Goal: Task Accomplishment & Management: Use online tool/utility

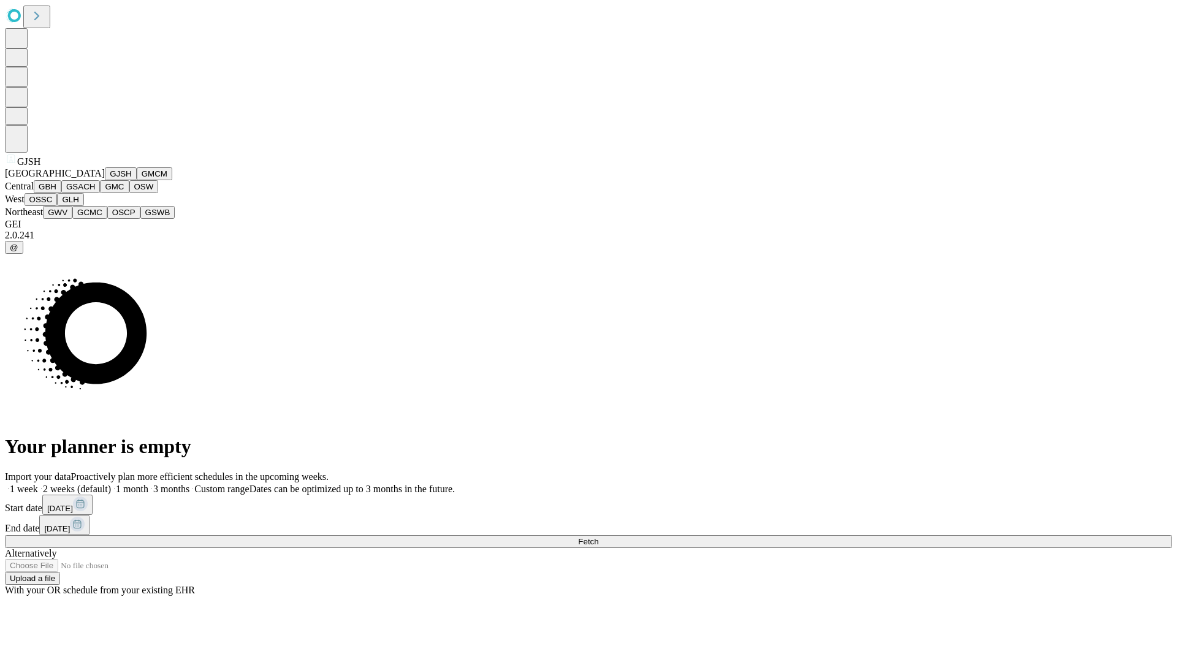
click at [105, 180] on button "GJSH" at bounding box center [121, 173] width 32 height 13
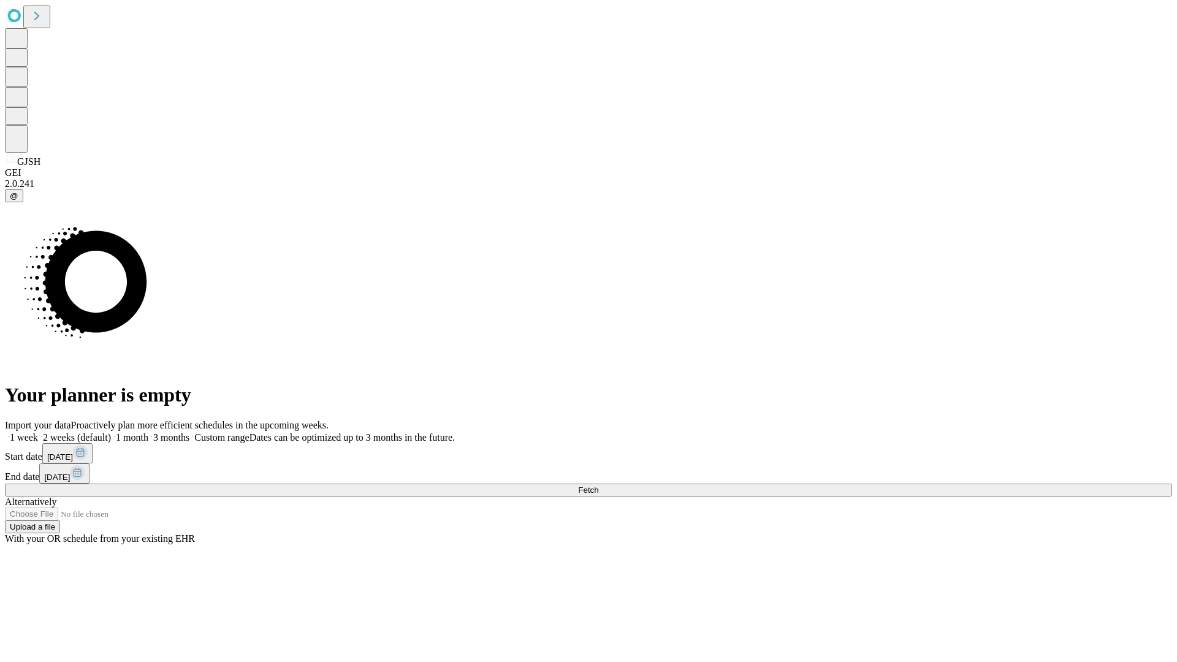
click at [38, 432] on label "1 week" at bounding box center [21, 437] width 33 height 10
click at [599, 486] on span "Fetch" at bounding box center [588, 490] width 20 height 9
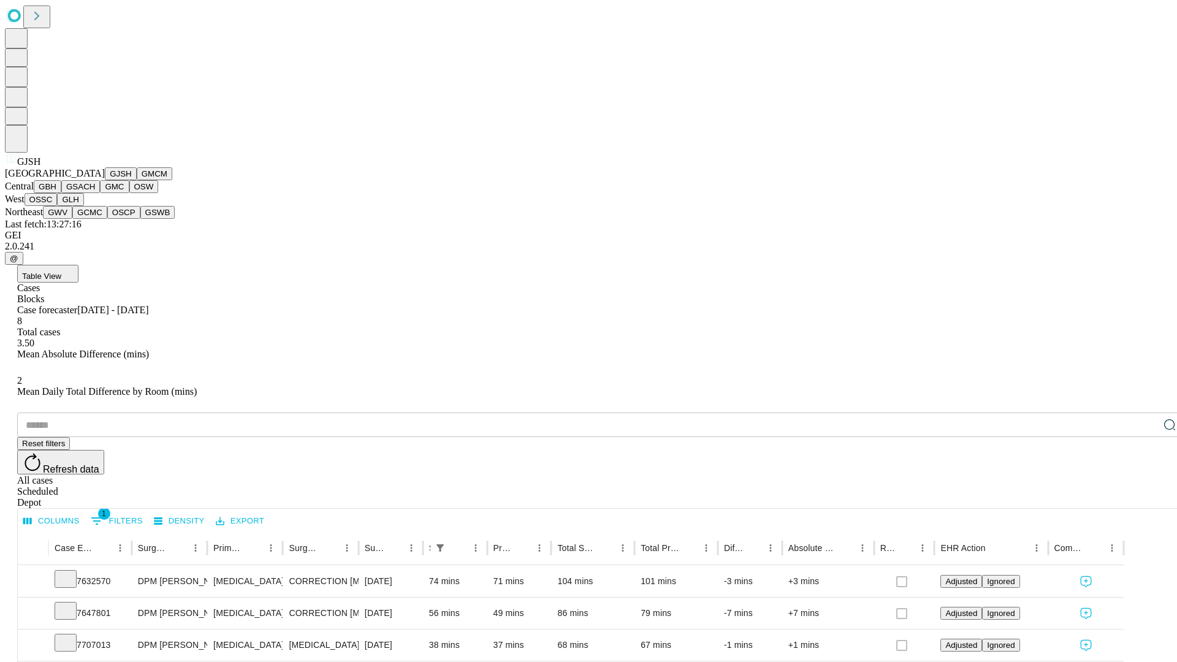
click at [137, 180] on button "GMCM" at bounding box center [155, 173] width 36 height 13
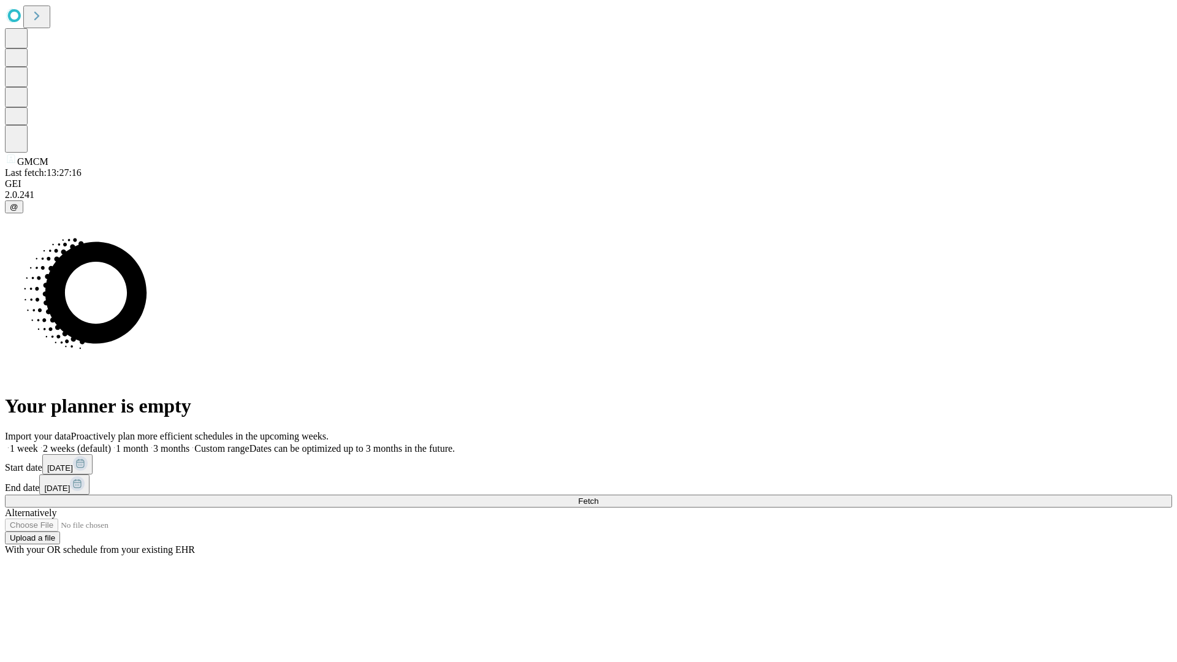
click at [599, 497] on span "Fetch" at bounding box center [588, 501] width 20 height 9
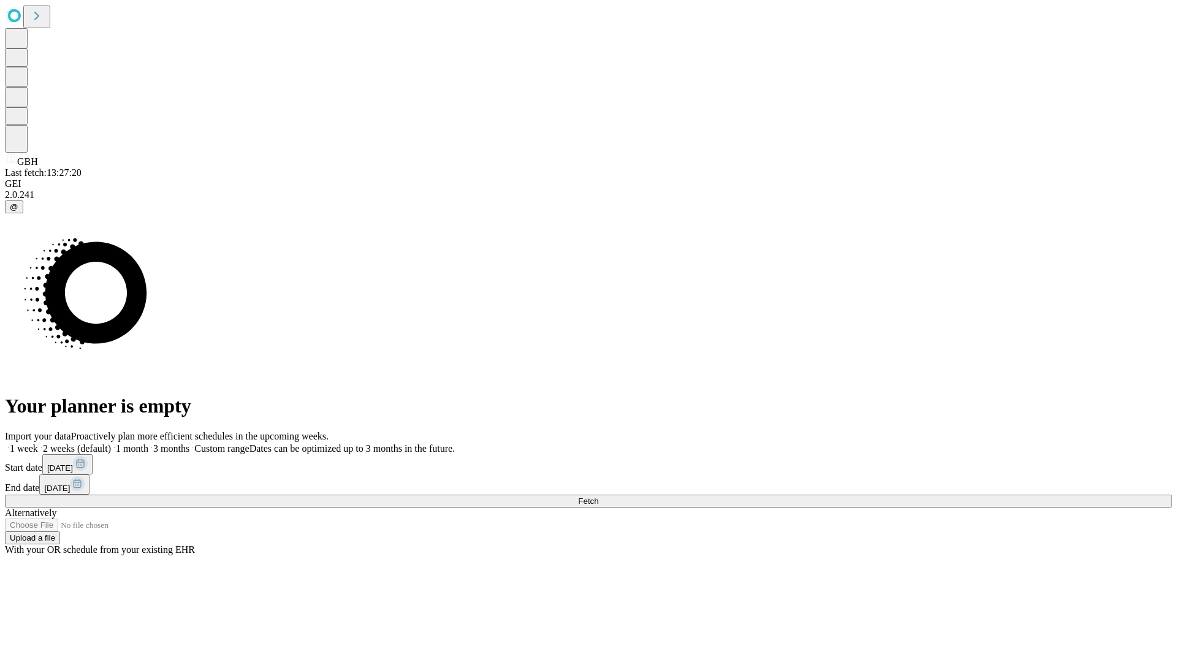
click at [38, 443] on label "1 week" at bounding box center [21, 448] width 33 height 10
click at [599, 497] on span "Fetch" at bounding box center [588, 501] width 20 height 9
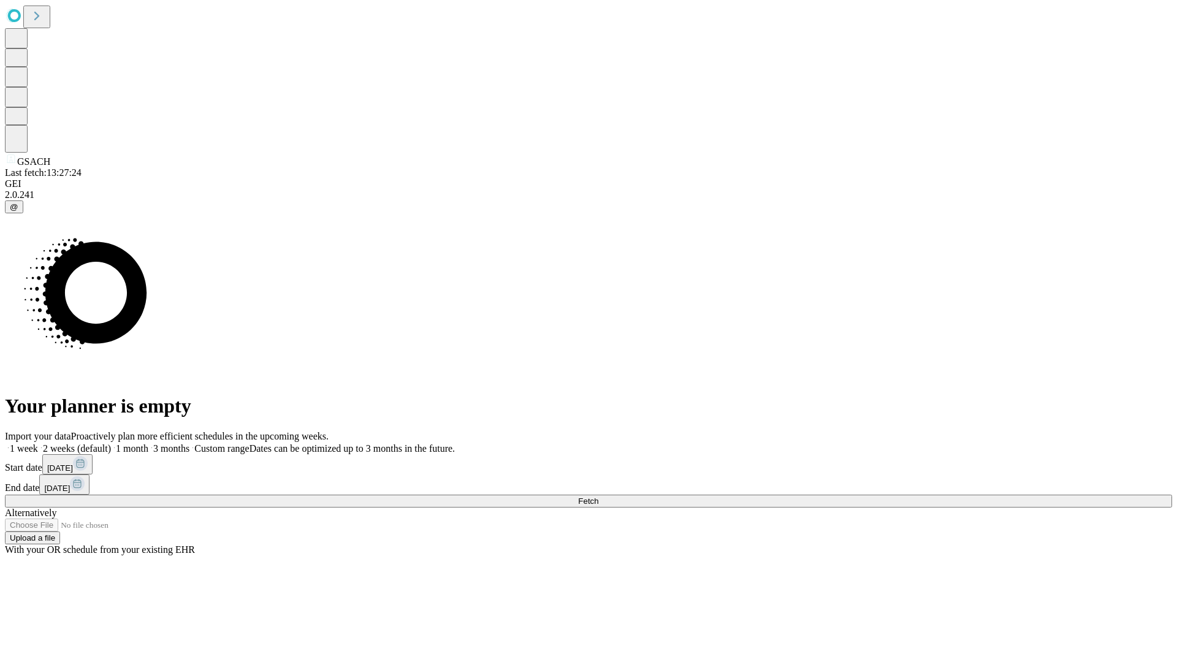
click at [38, 443] on label "1 week" at bounding box center [21, 448] width 33 height 10
click at [599, 497] on span "Fetch" at bounding box center [588, 501] width 20 height 9
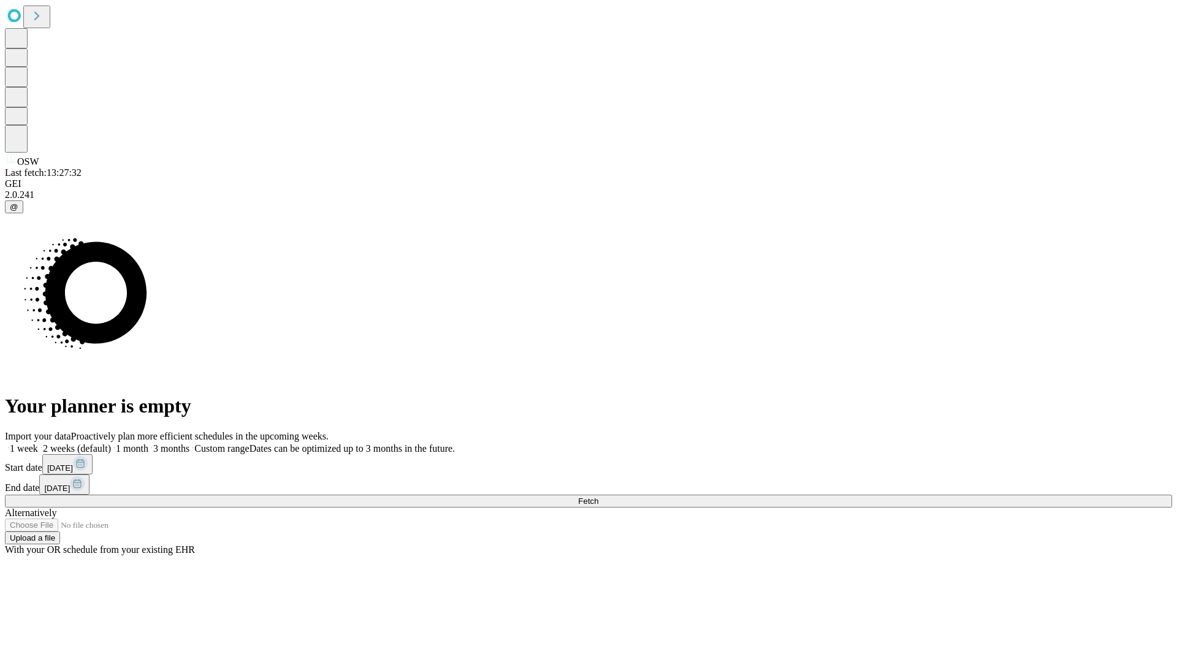
click at [38, 443] on label "1 week" at bounding box center [21, 448] width 33 height 10
click at [599, 497] on span "Fetch" at bounding box center [588, 501] width 20 height 9
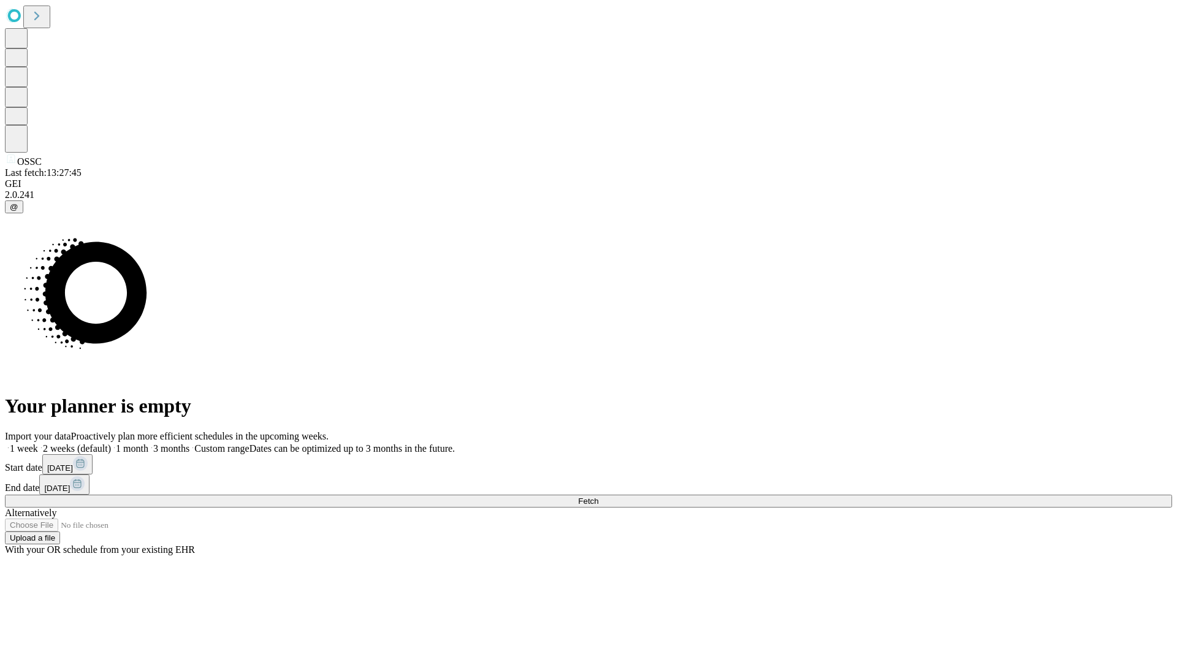
click at [38, 443] on label "1 week" at bounding box center [21, 448] width 33 height 10
click at [599, 497] on span "Fetch" at bounding box center [588, 501] width 20 height 9
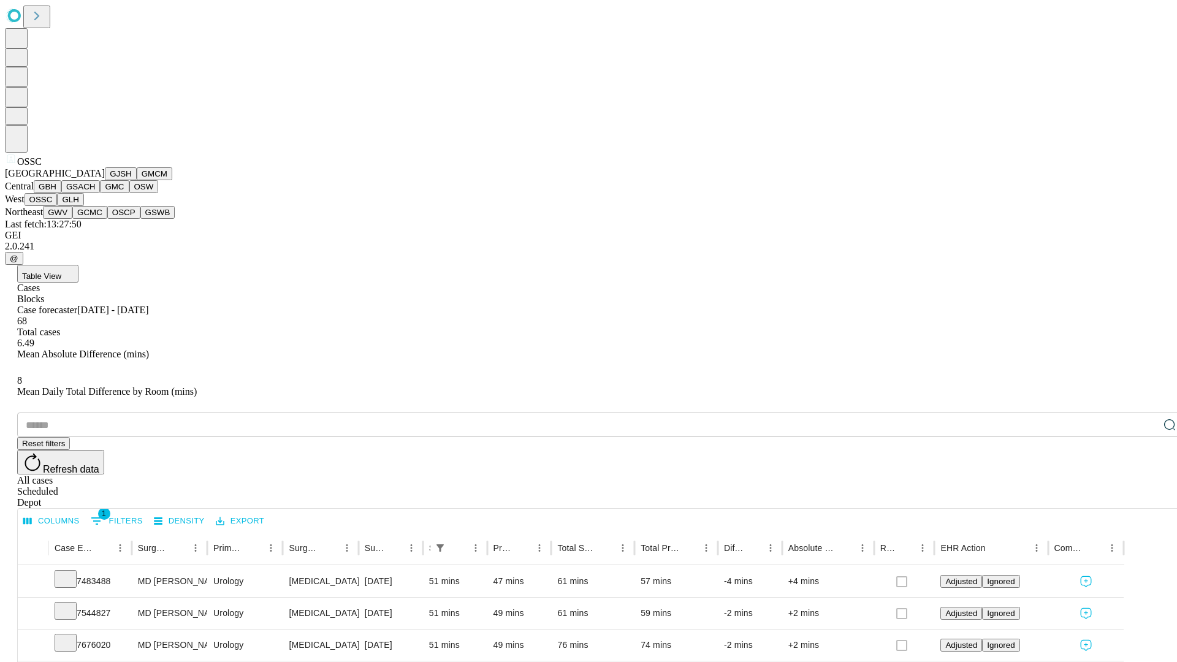
click at [83, 206] on button "GLH" at bounding box center [70, 199] width 26 height 13
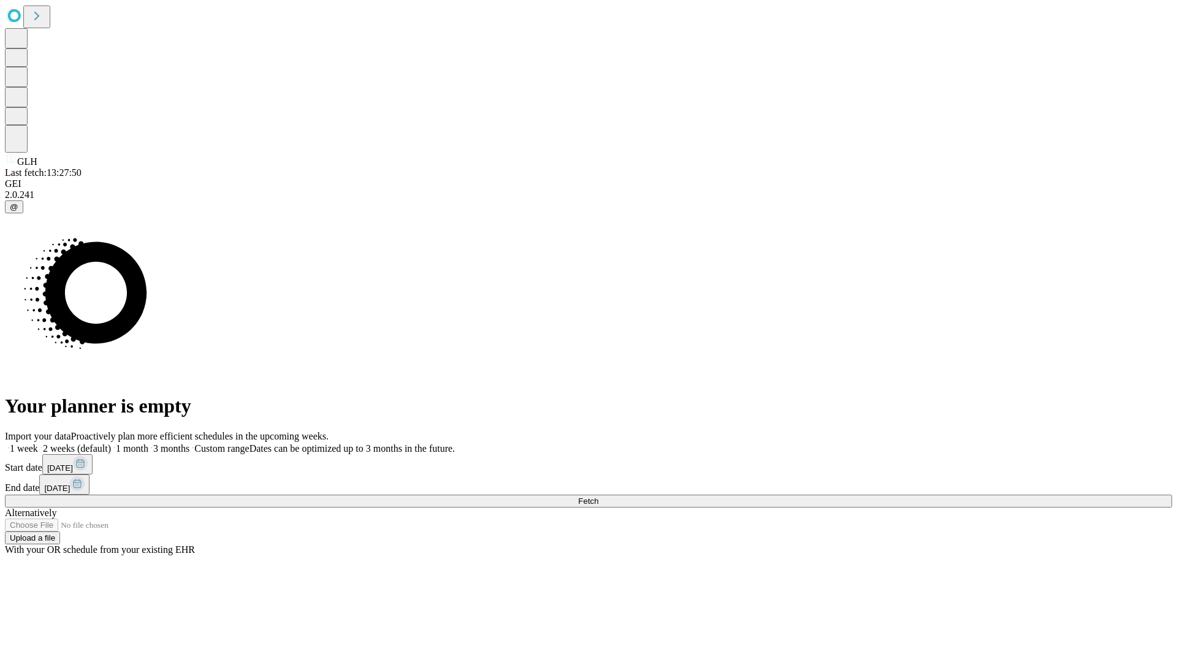
click at [38, 443] on label "1 week" at bounding box center [21, 448] width 33 height 10
click at [599, 497] on span "Fetch" at bounding box center [588, 501] width 20 height 9
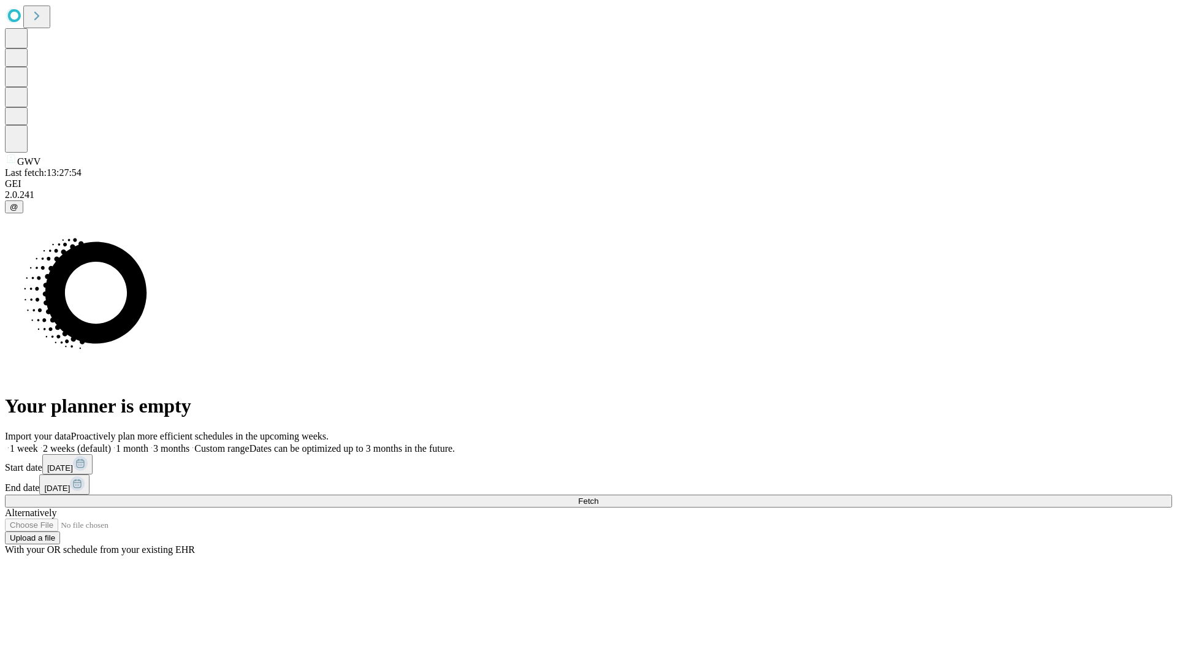
click at [38, 443] on label "1 week" at bounding box center [21, 448] width 33 height 10
click at [599, 497] on span "Fetch" at bounding box center [588, 501] width 20 height 9
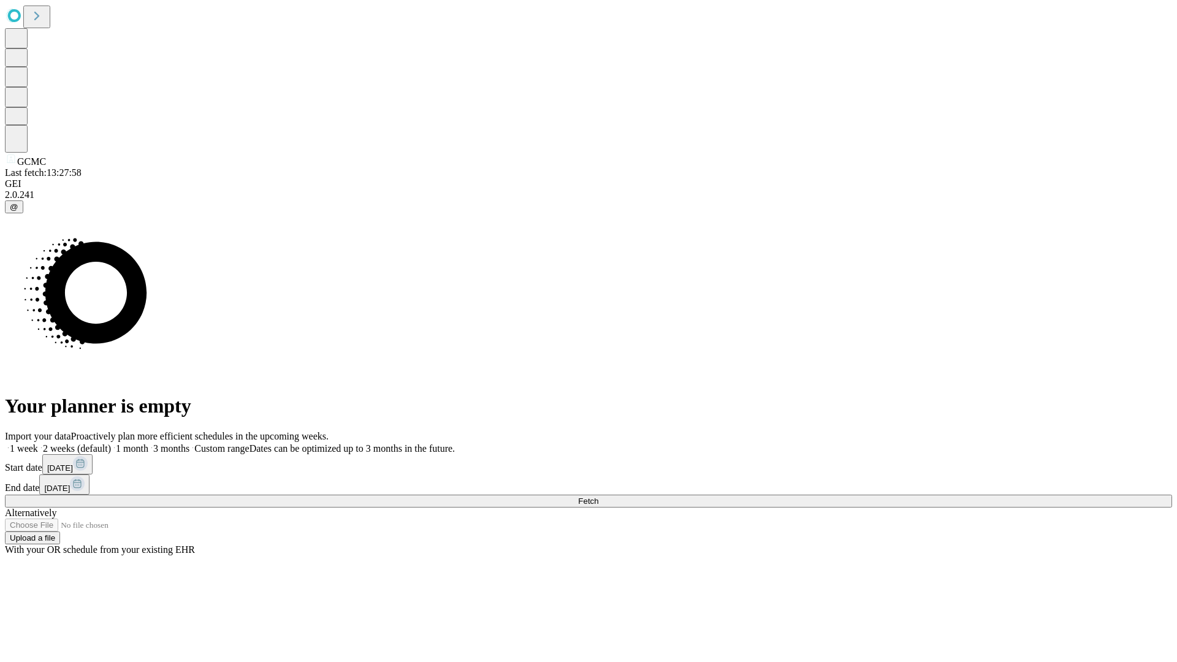
click at [38, 443] on label "1 week" at bounding box center [21, 448] width 33 height 10
click at [599, 497] on span "Fetch" at bounding box center [588, 501] width 20 height 9
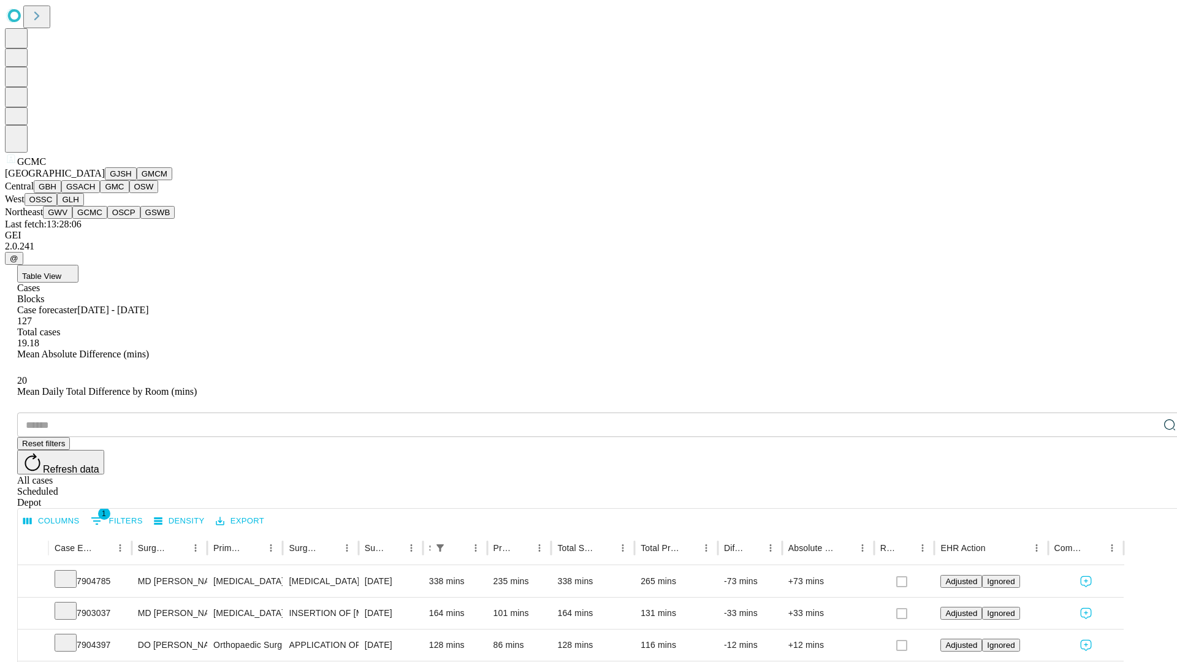
click at [107, 219] on button "OSCP" at bounding box center [123, 212] width 33 height 13
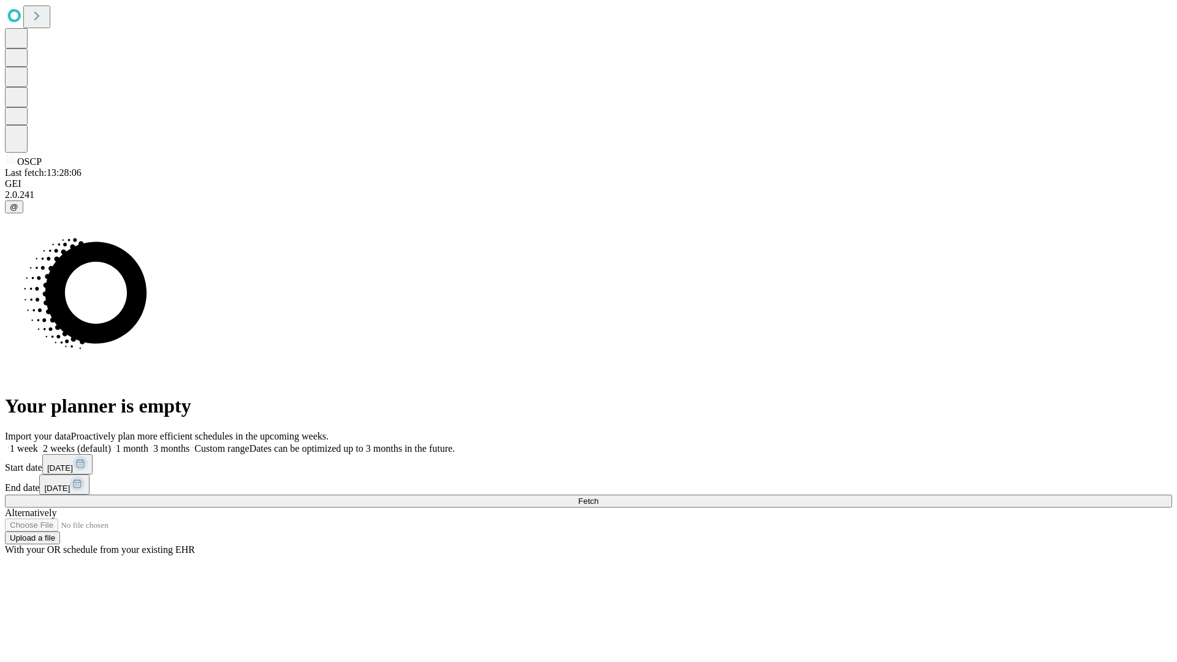
click at [38, 443] on label "1 week" at bounding box center [21, 448] width 33 height 10
click at [599, 497] on span "Fetch" at bounding box center [588, 501] width 20 height 9
